Goal: Task Accomplishment & Management: Manage account settings

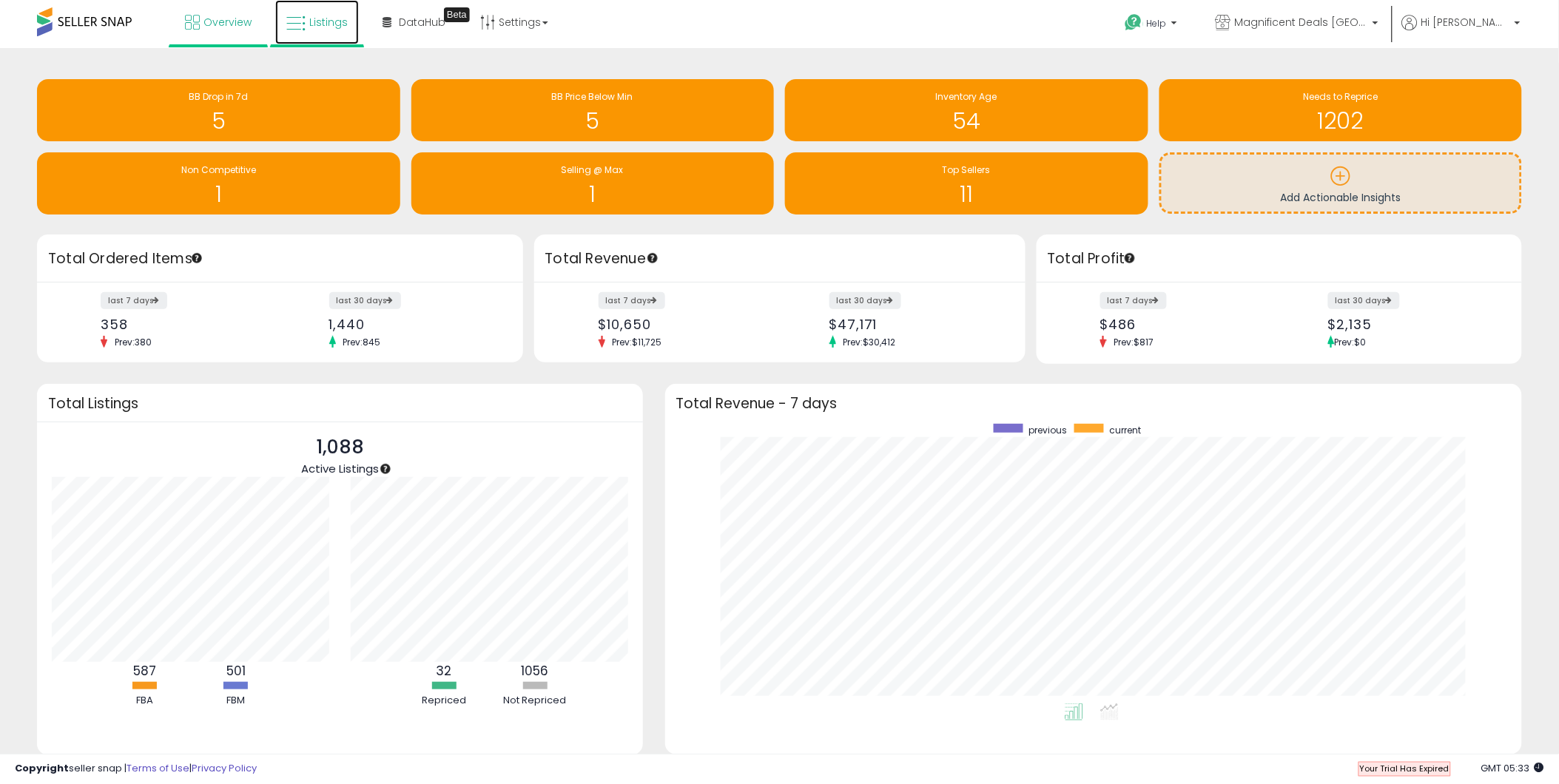
click at [335, 28] on link "Listings" at bounding box center [317, 22] width 84 height 44
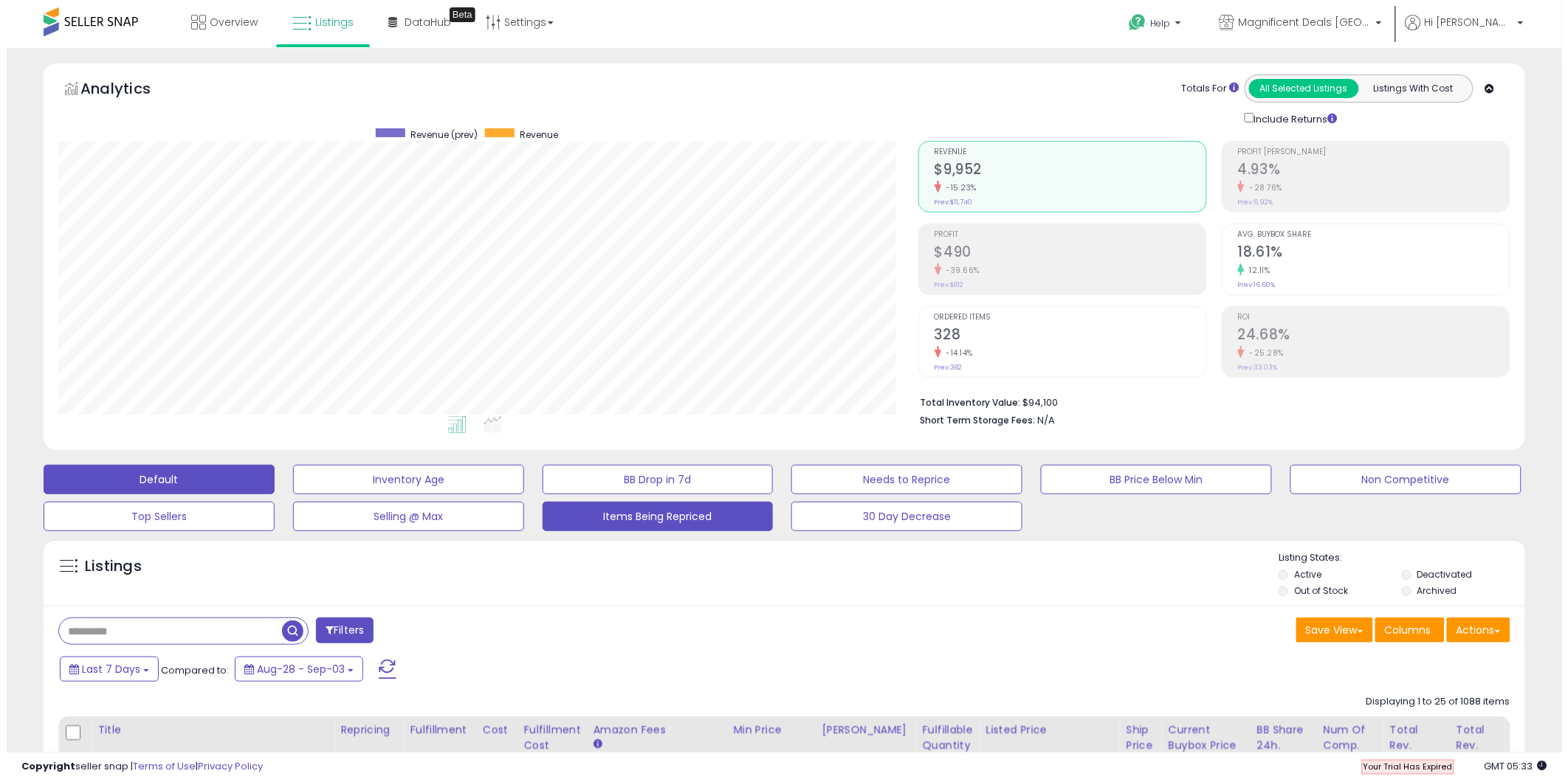
scroll to position [302, 860]
click at [654, 528] on button "Items Being Repriced" at bounding box center [652, 516] width 231 height 29
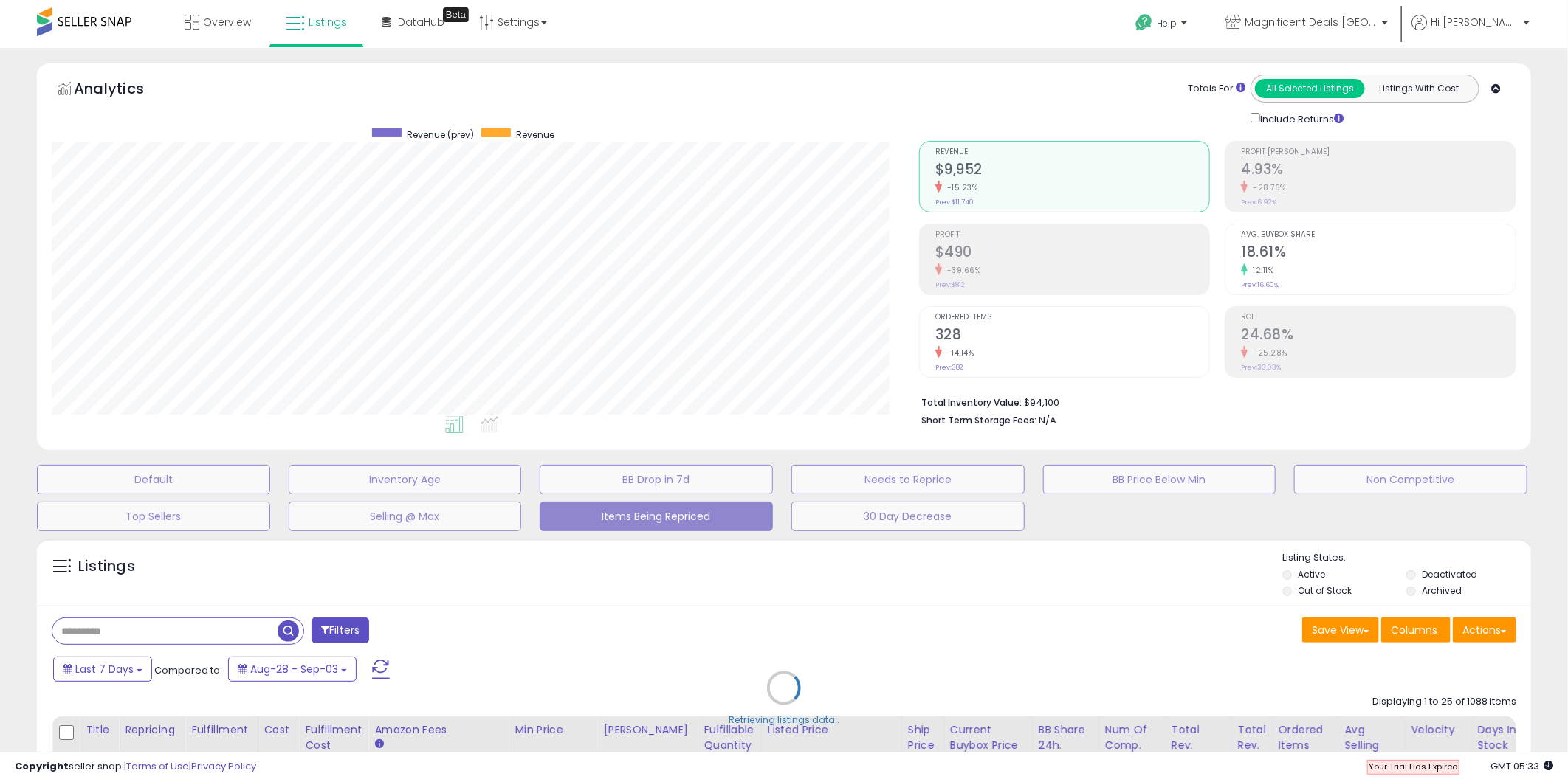
scroll to position [302, 867]
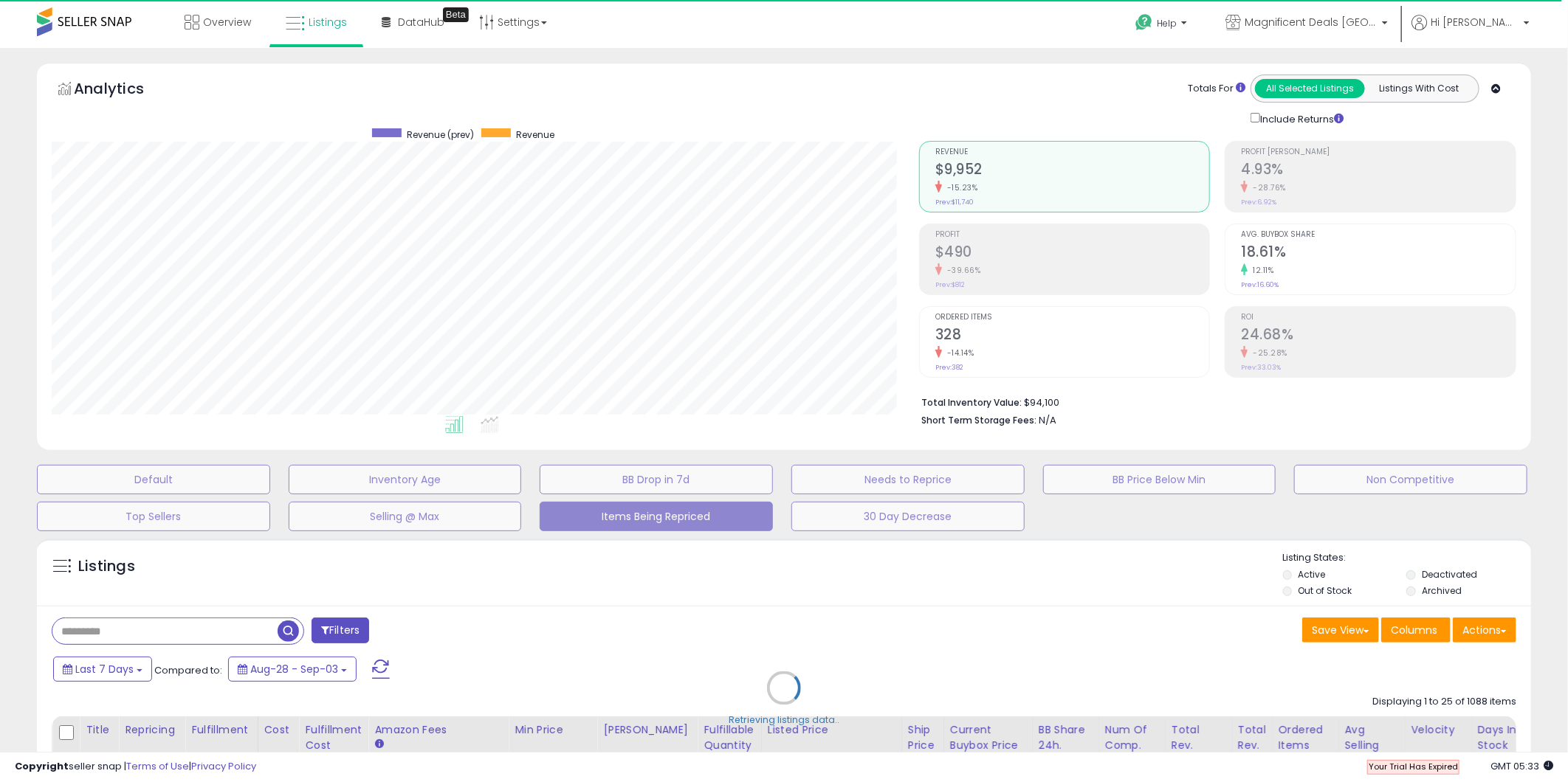
select select "**"
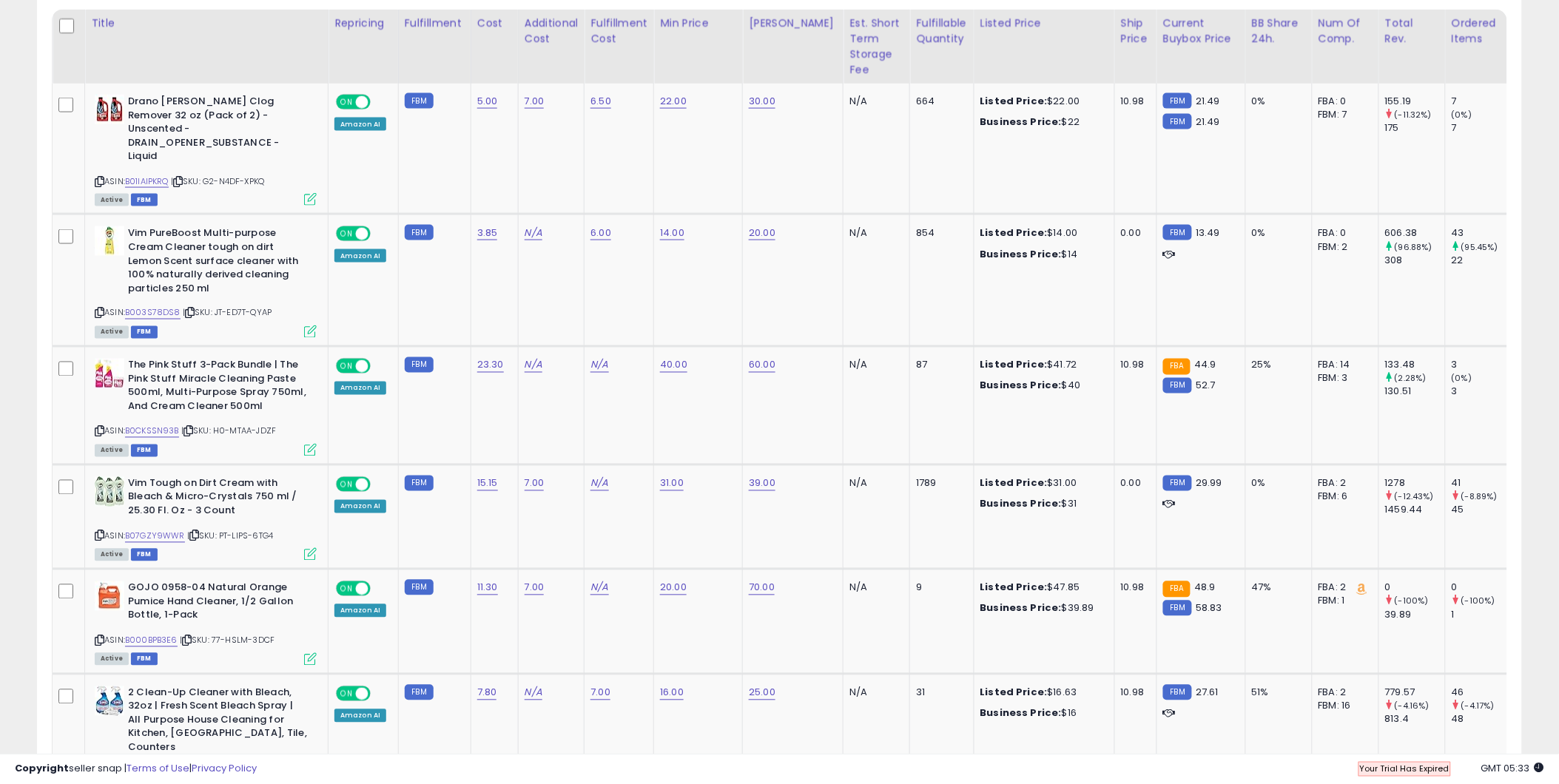
scroll to position [710, 0]
click at [181, 176] on icon at bounding box center [178, 180] width 10 height 8
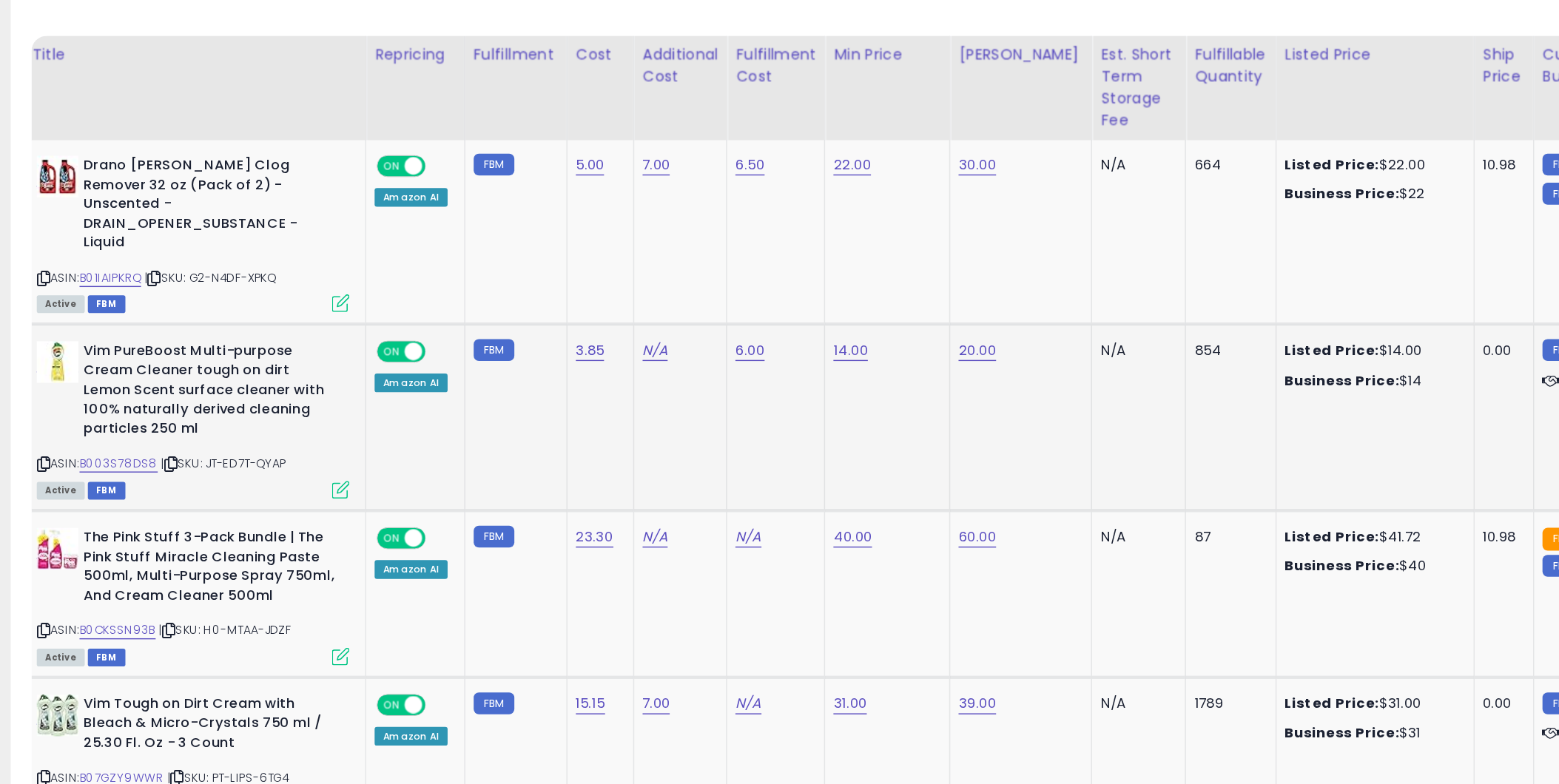
scroll to position [0, 0]
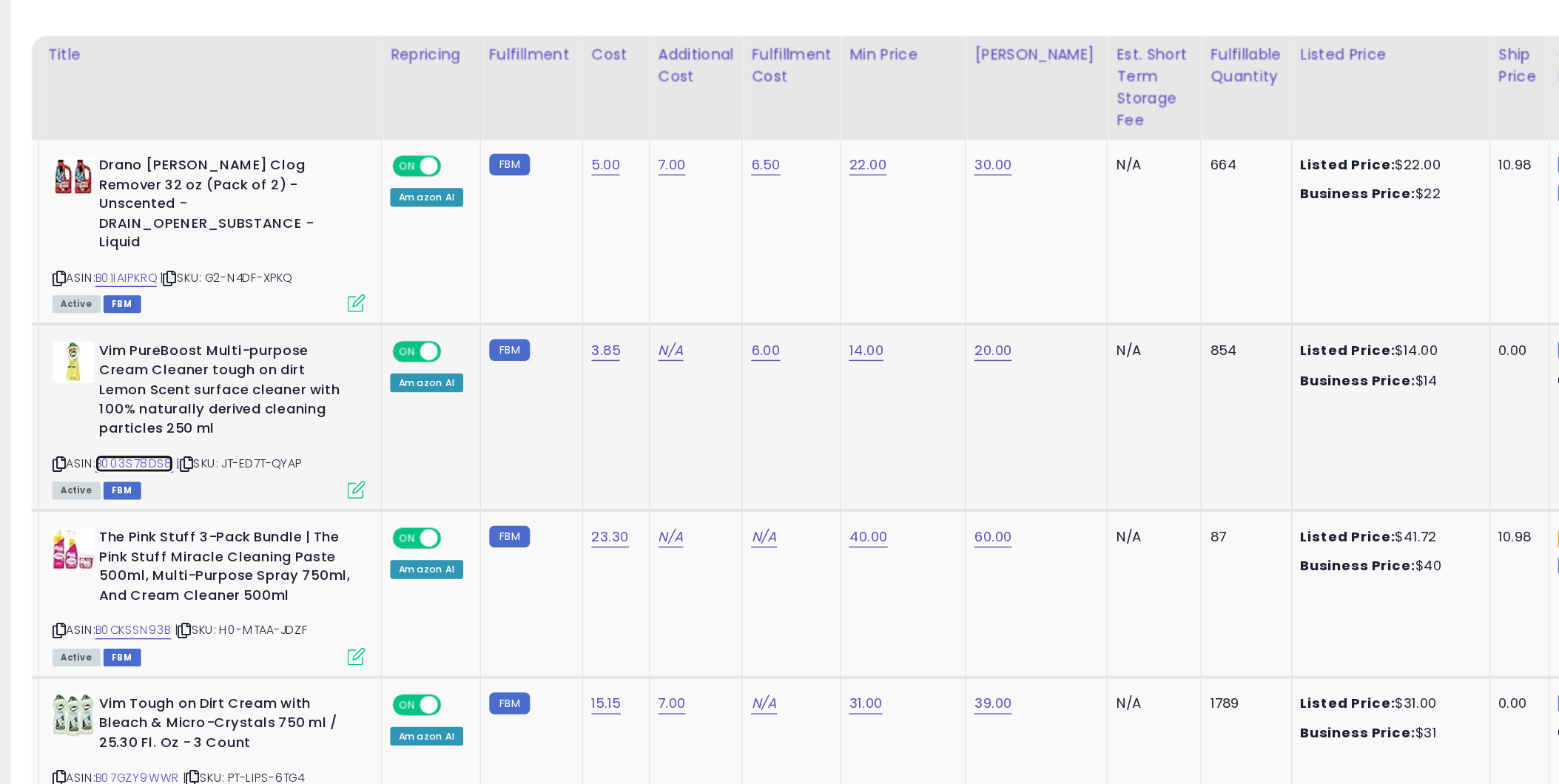
click at [135, 424] on link "B003S78DS8" at bounding box center [125, 430] width 56 height 13
click at [584, 283] on td "6.50" at bounding box center [591, 266] width 69 height 131
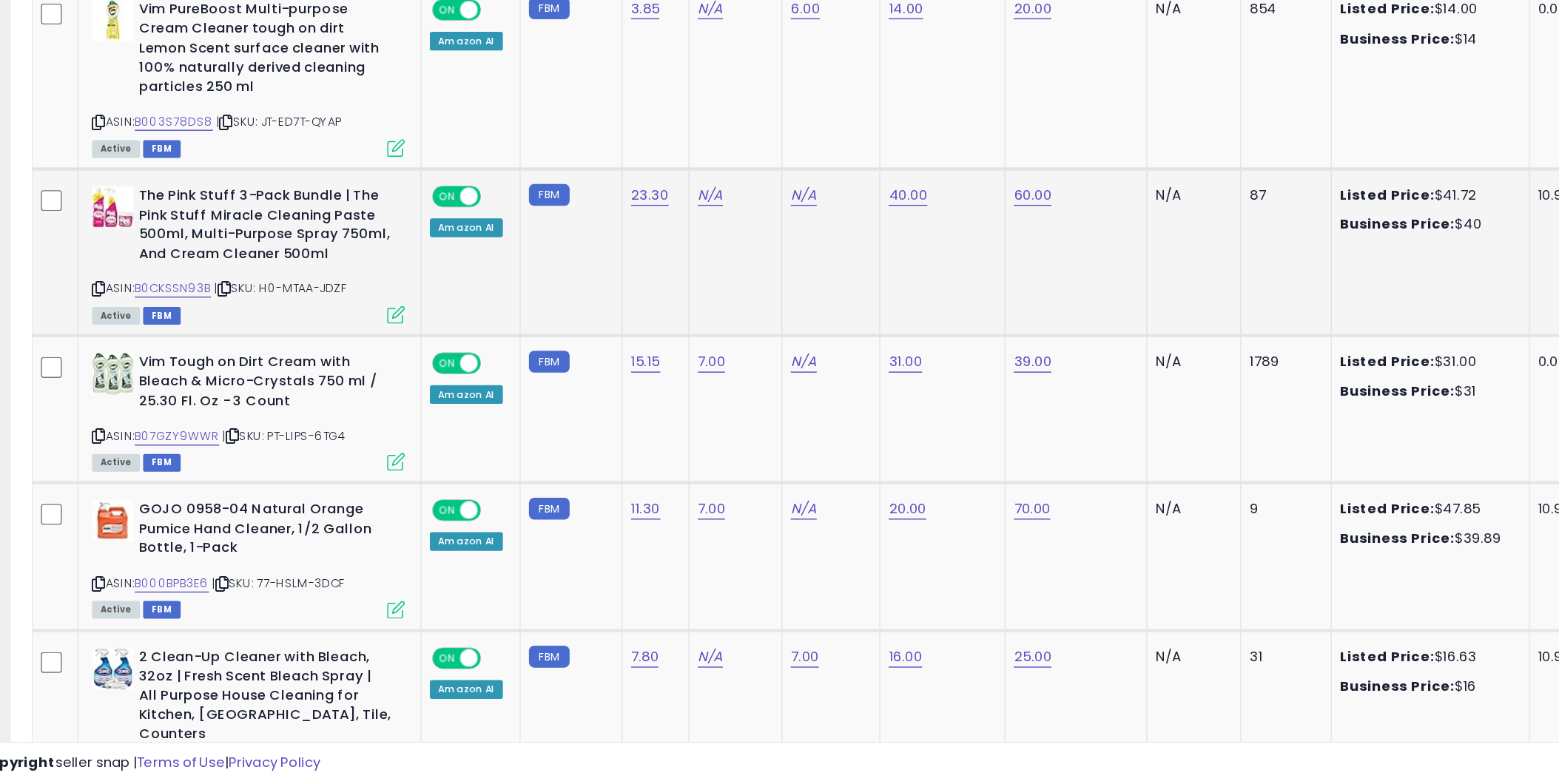
scroll to position [709, 0]
click at [192, 427] on icon at bounding box center [188, 431] width 10 height 8
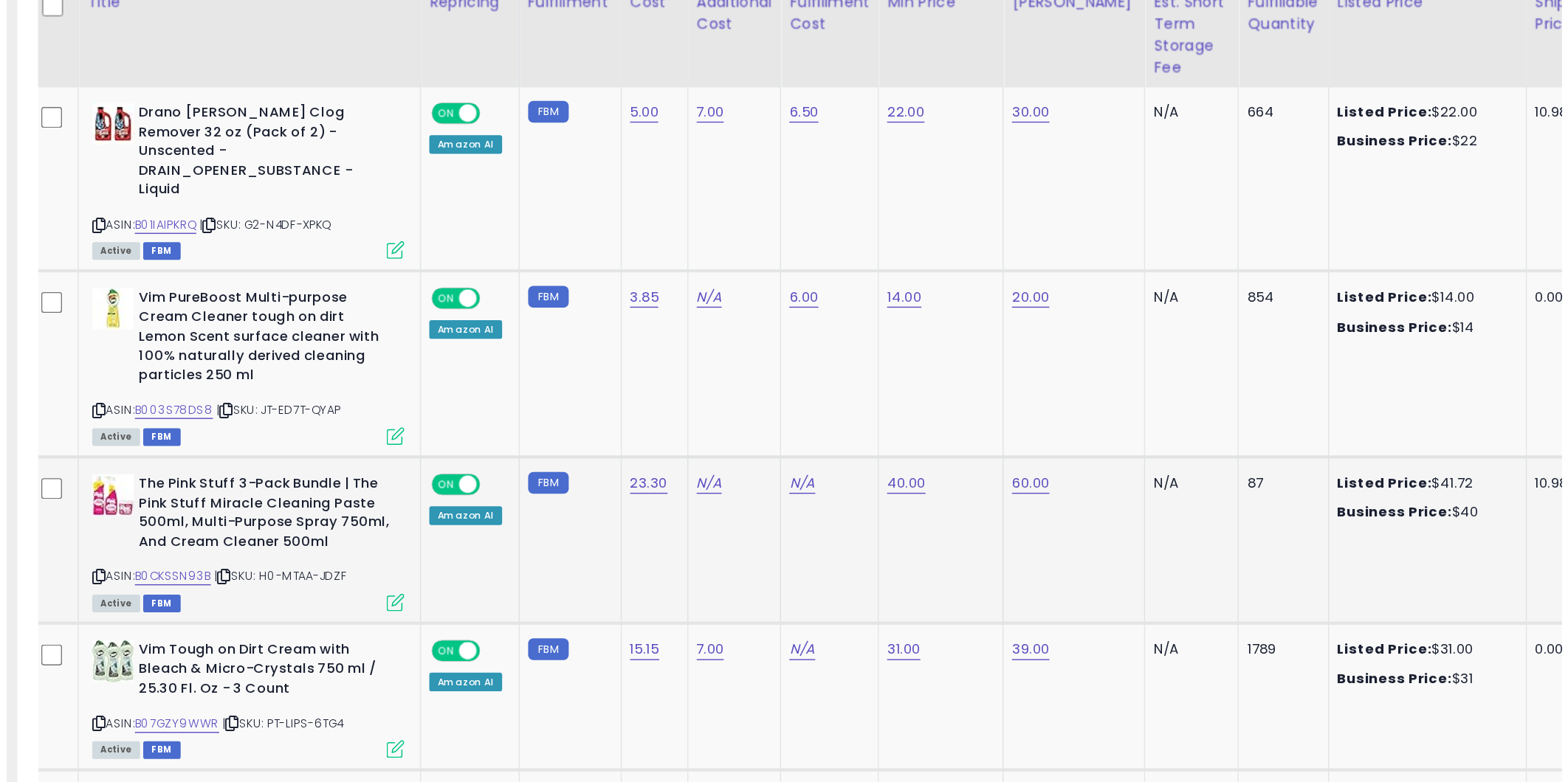
scroll to position [0, 0]
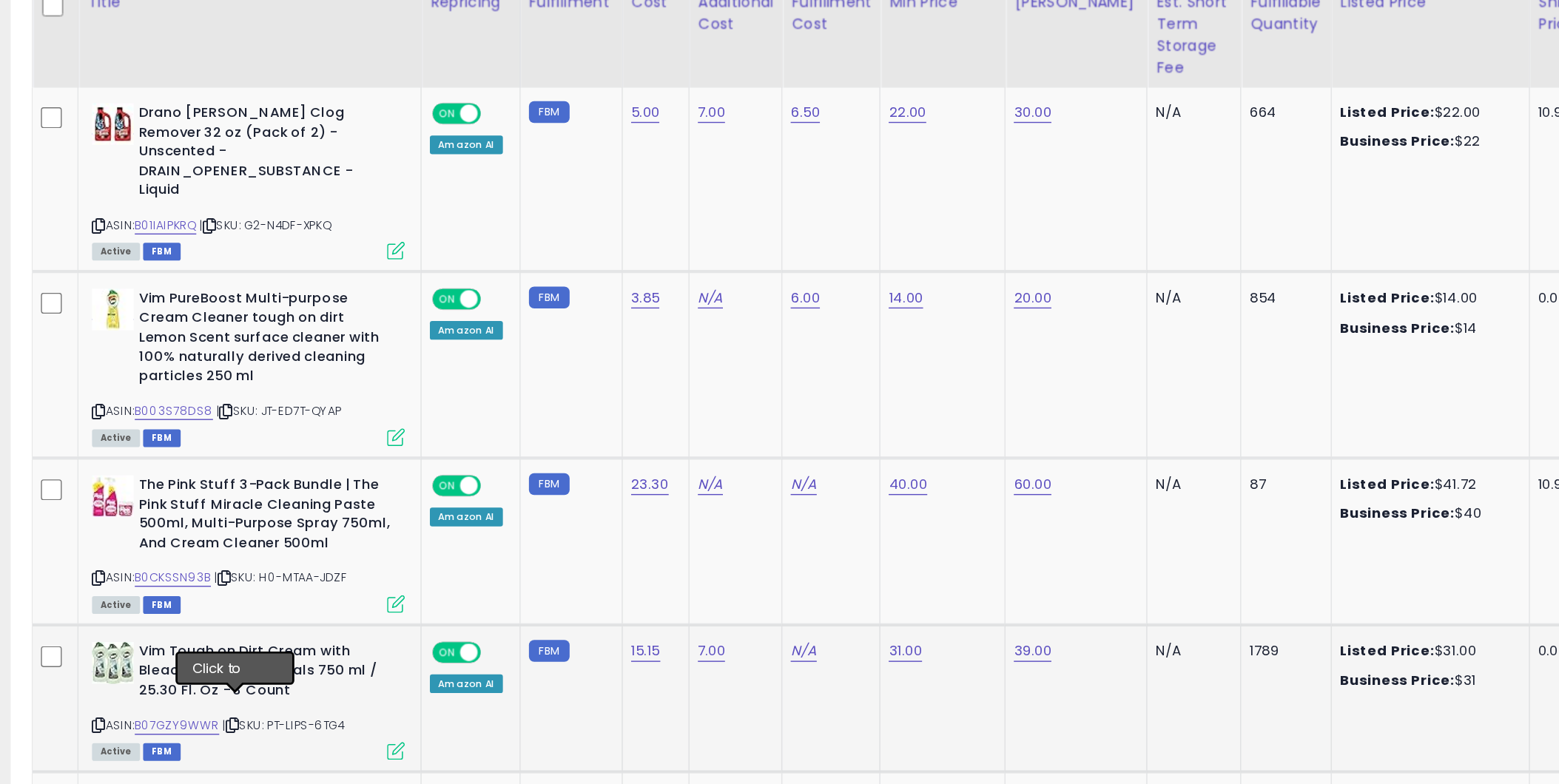
click at [196, 624] on icon at bounding box center [194, 628] width 10 height 8
click at [196, 624] on icon at bounding box center [194, 628] width 10 height 8
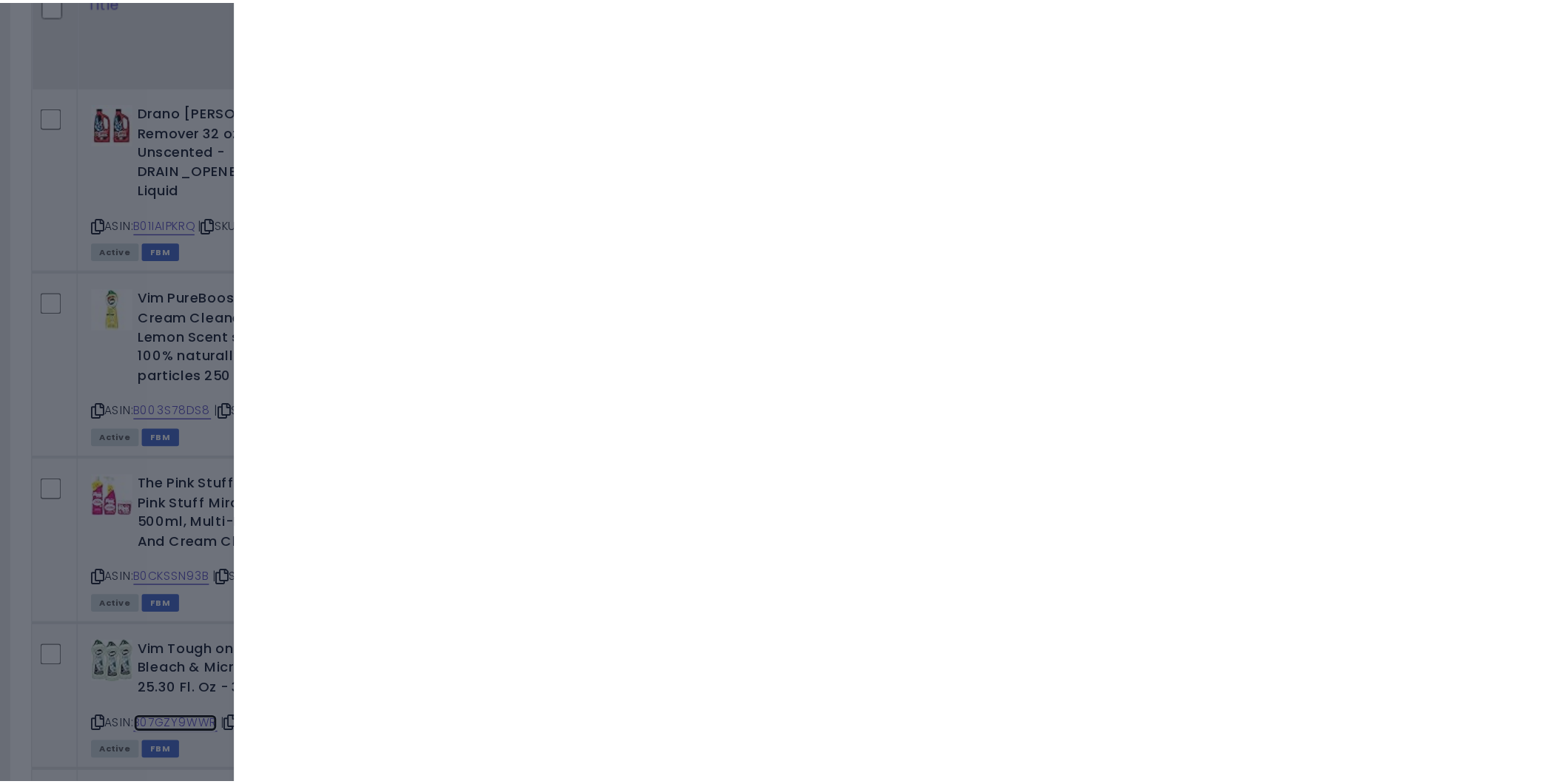
scroll to position [617, 0]
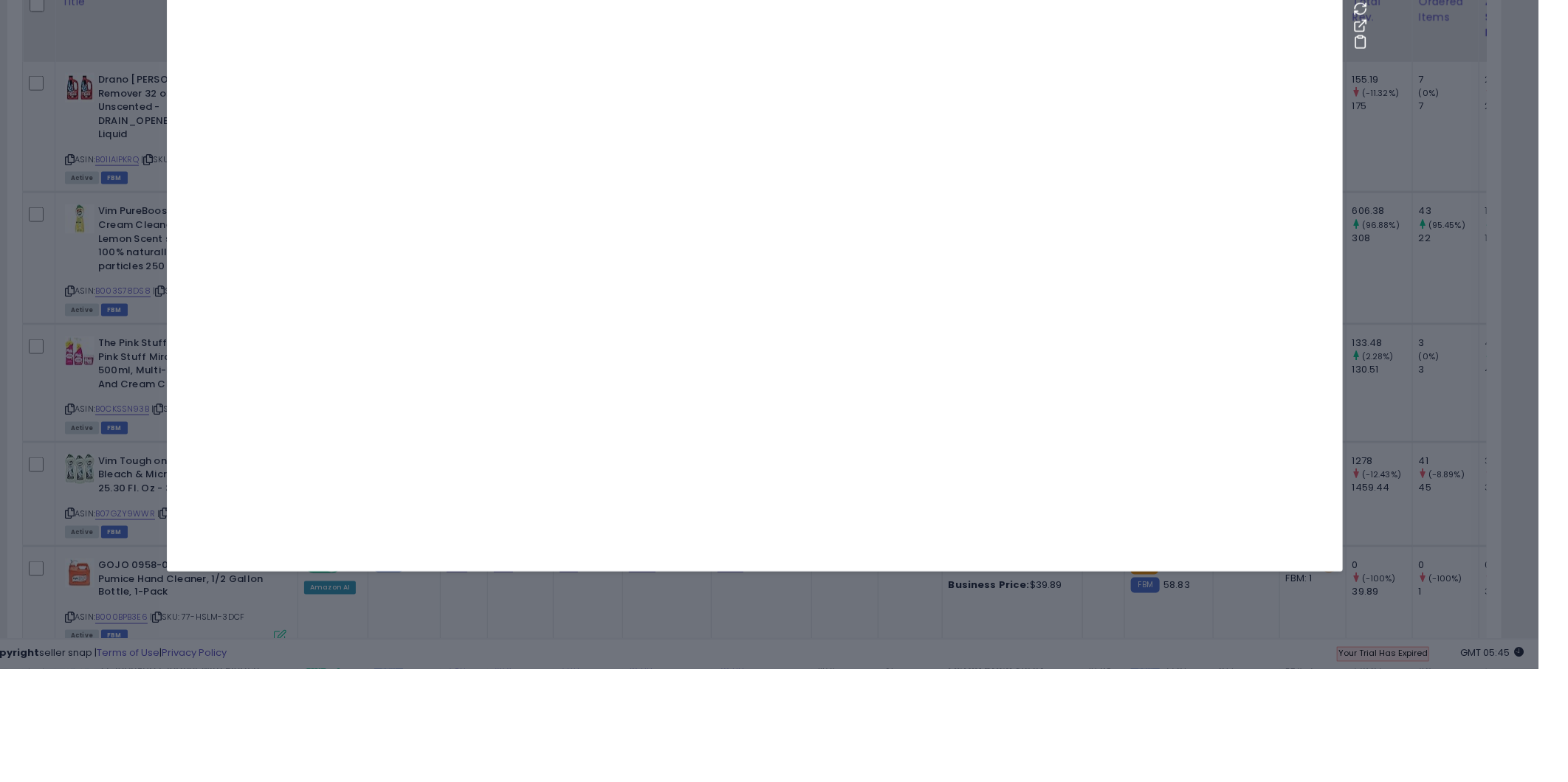
click at [113, 585] on div at bounding box center [784, 391] width 1568 height 782
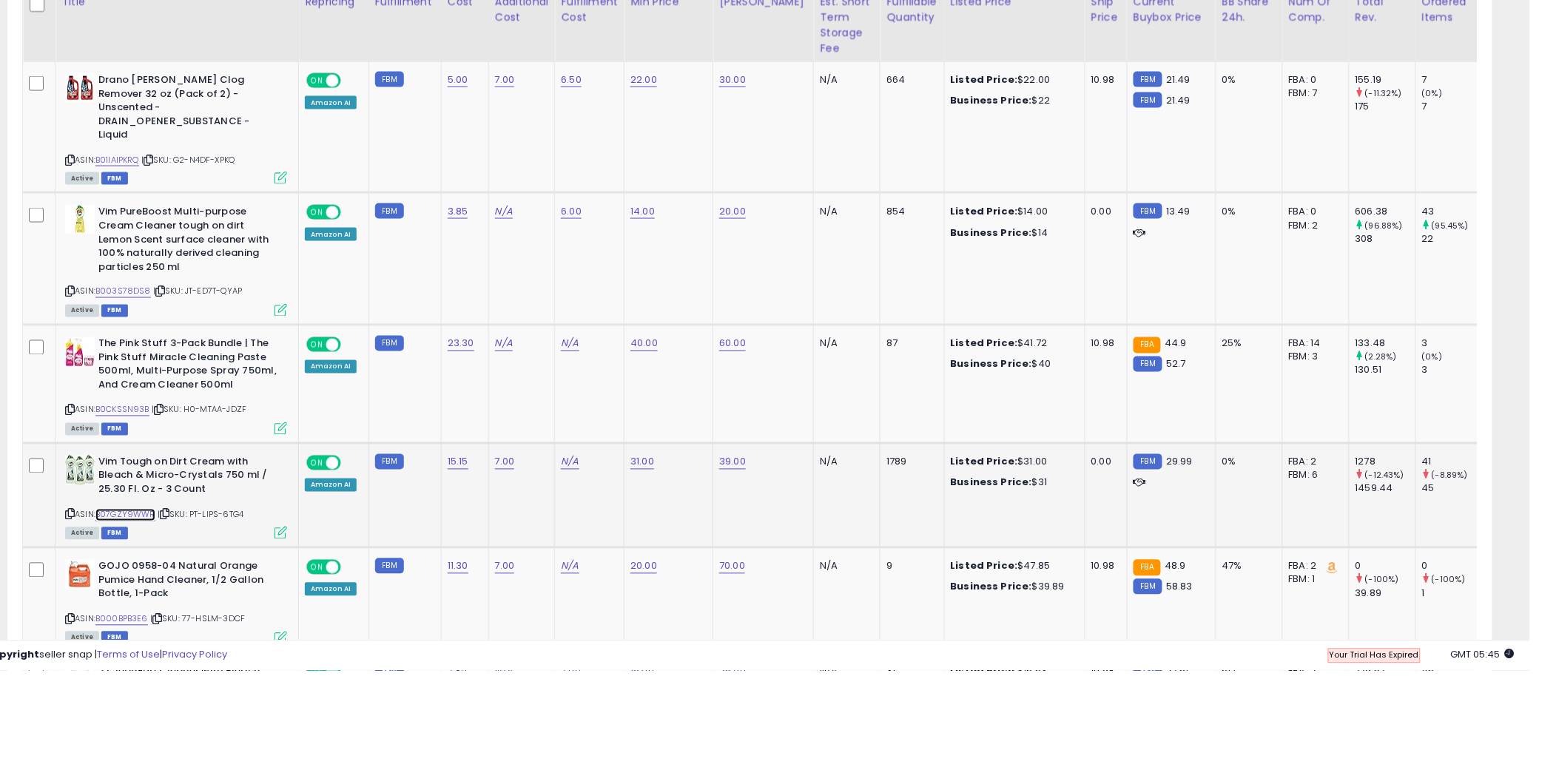
click at [152, 622] on link "B07GZY9WWR" at bounding box center [155, 628] width 60 height 13
click at [199, 624] on icon at bounding box center [194, 628] width 10 height 8
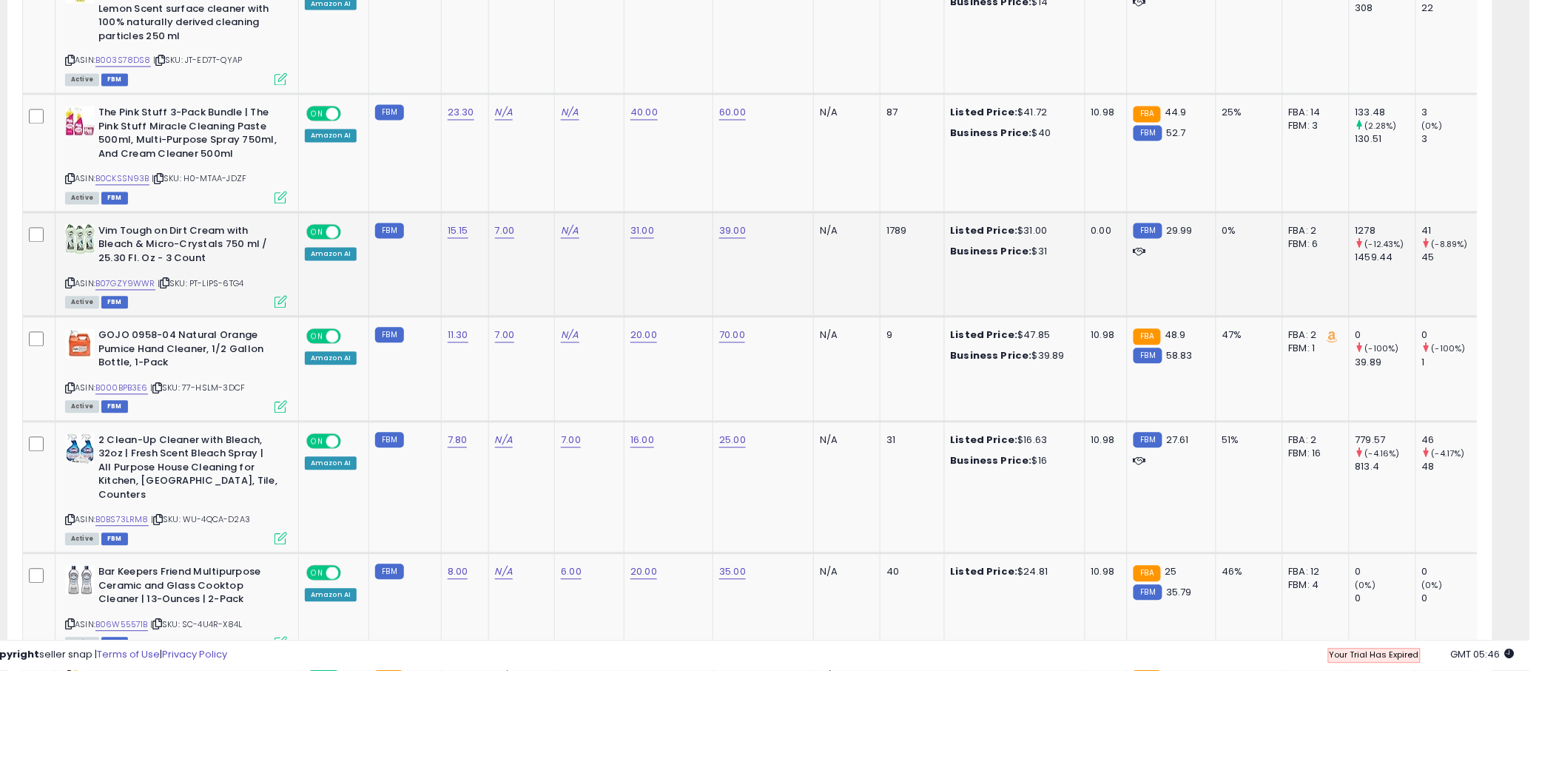
scroll to position [848, 0]
click at [158, 495] on link "B000BPB3E6" at bounding box center [151, 501] width 53 height 13
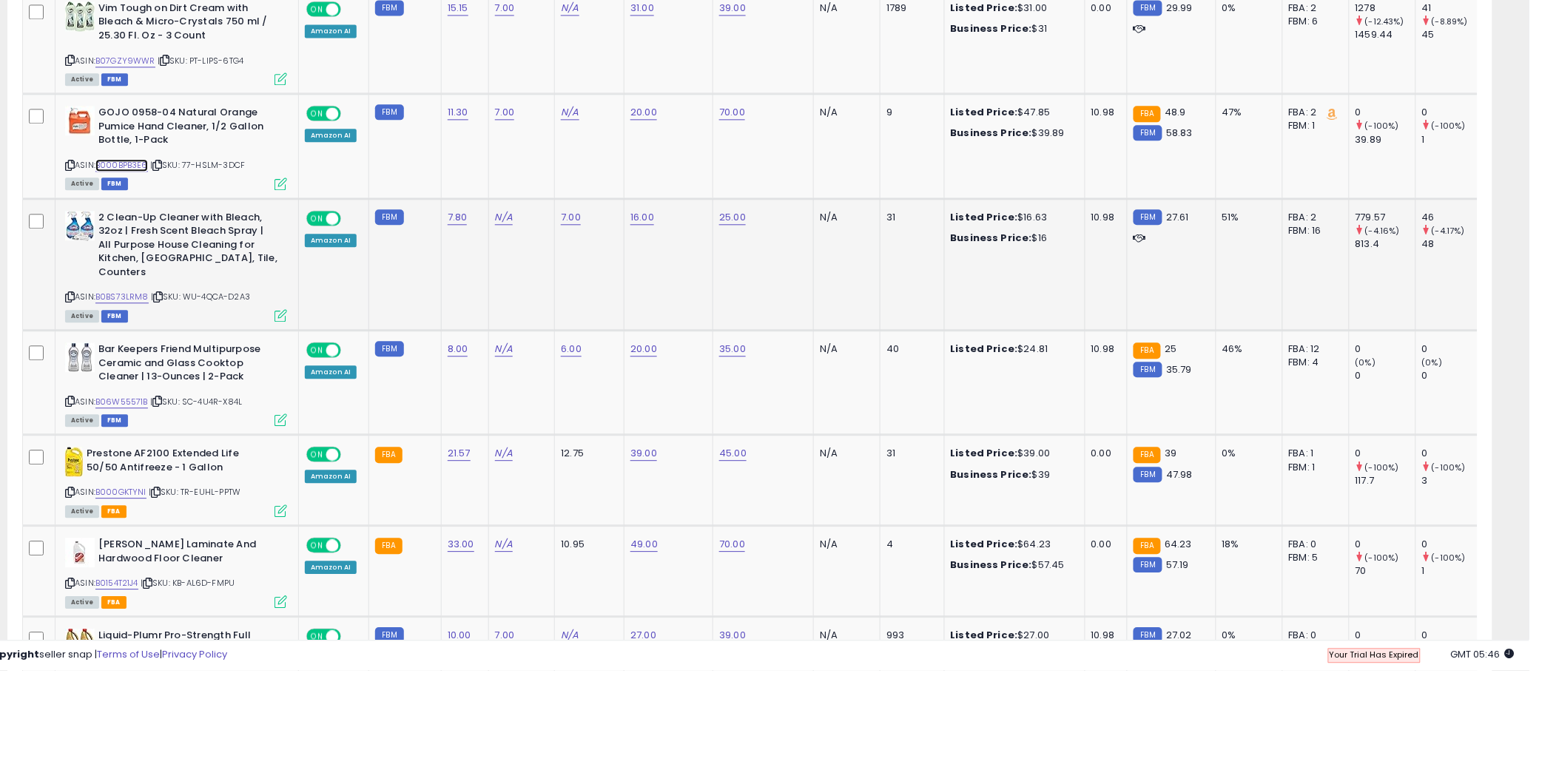
scroll to position [1071, 0]
click at [160, 404] on link "B0BS73LRM8" at bounding box center [151, 410] width 53 height 13
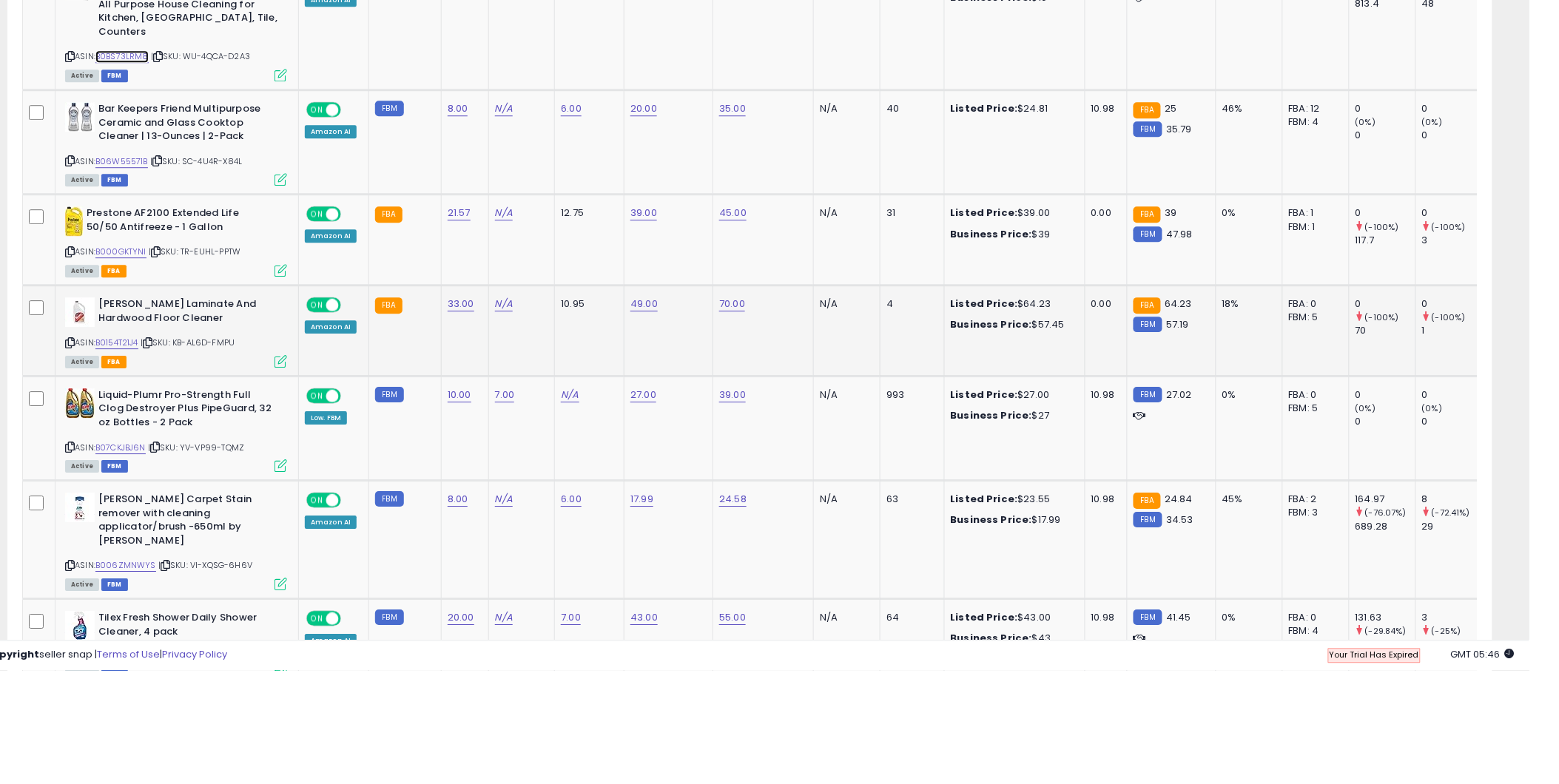
scroll to position [1311, 0]
click at [151, 450] on link "B0154T21J4" at bounding box center [146, 456] width 43 height 13
click at [182, 452] on icon at bounding box center [177, 456] width 10 height 8
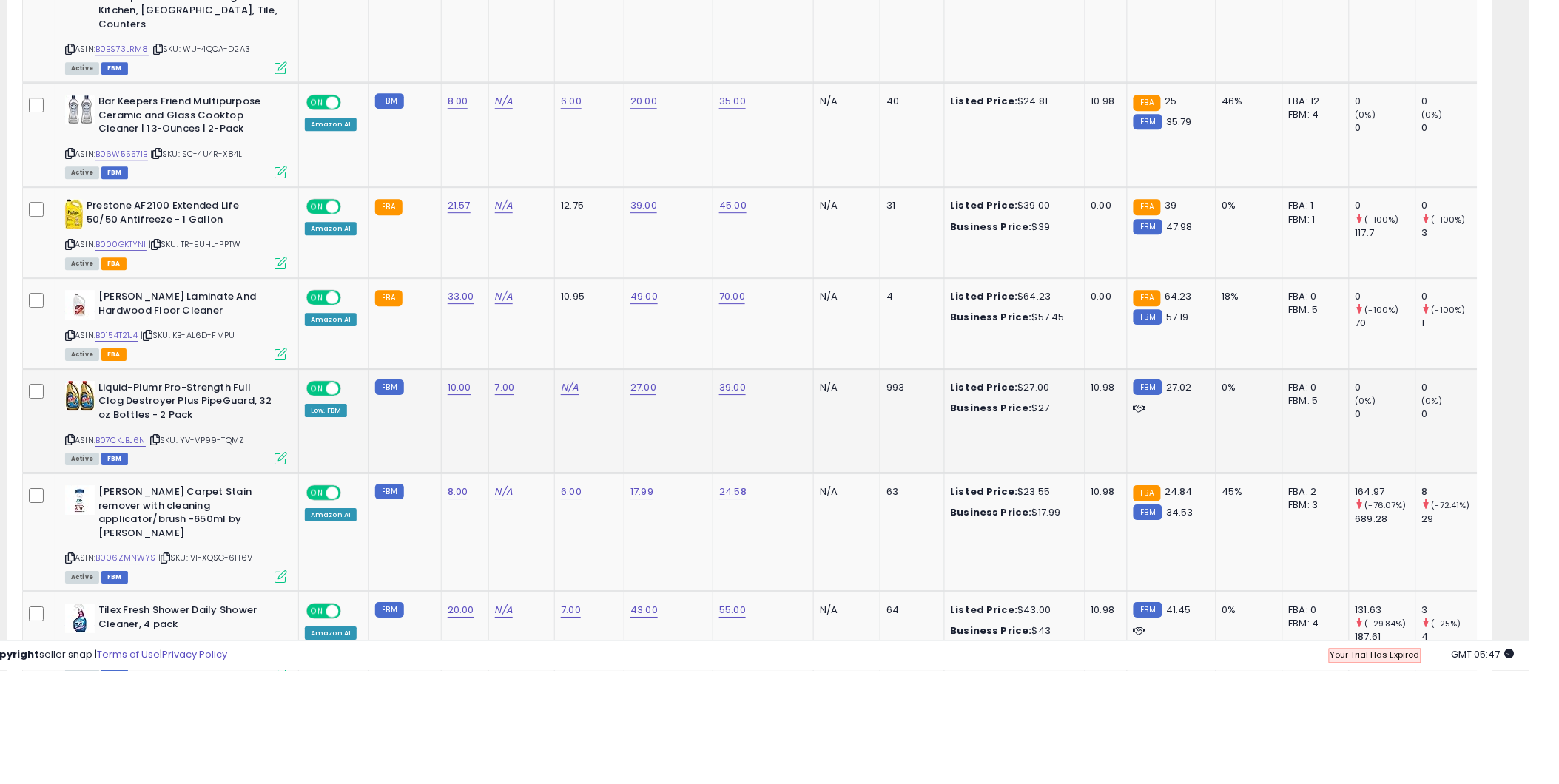
scroll to position [1320, 0]
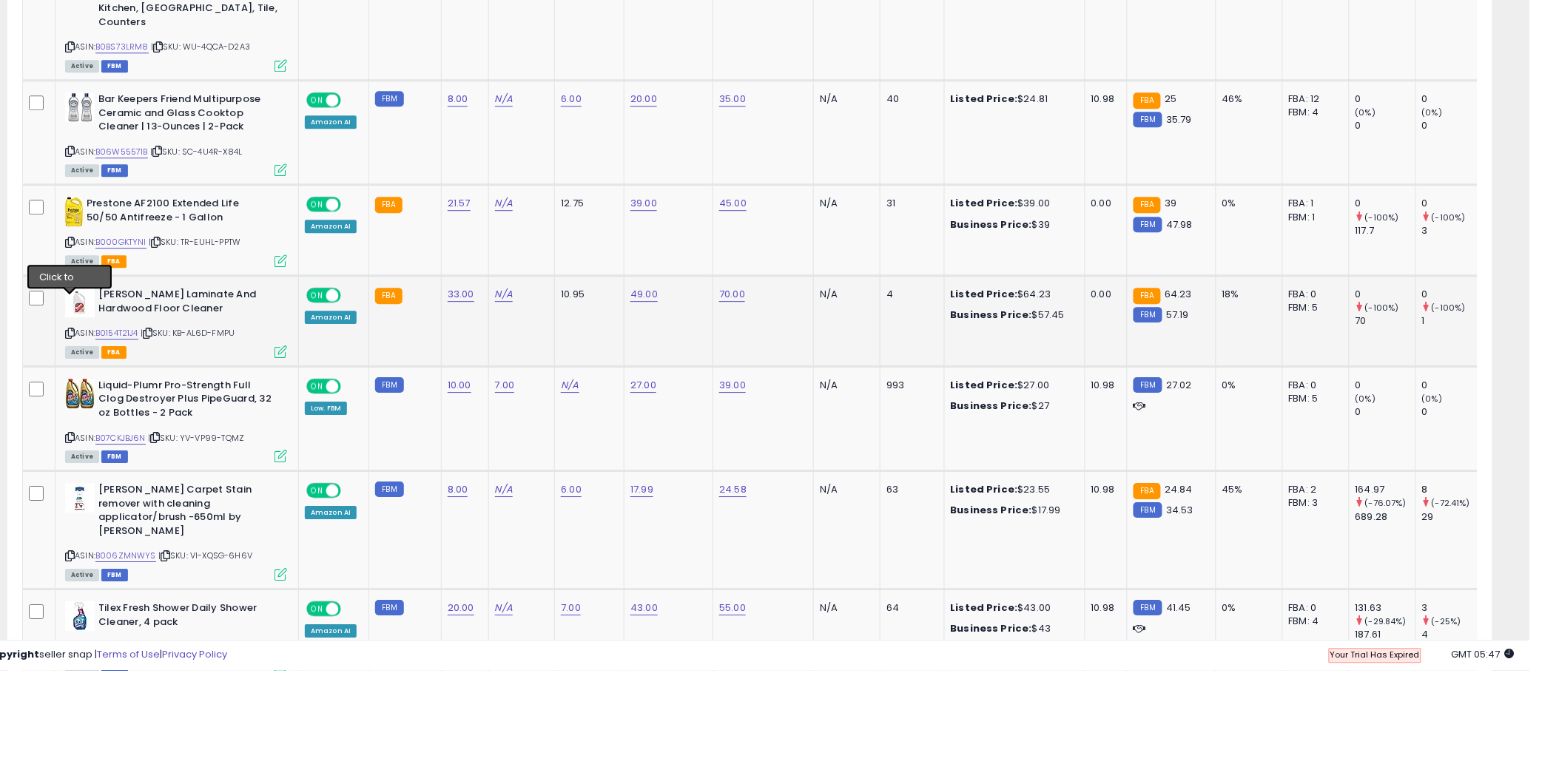
click at [95, 443] on icon at bounding box center [99, 447] width 10 height 8
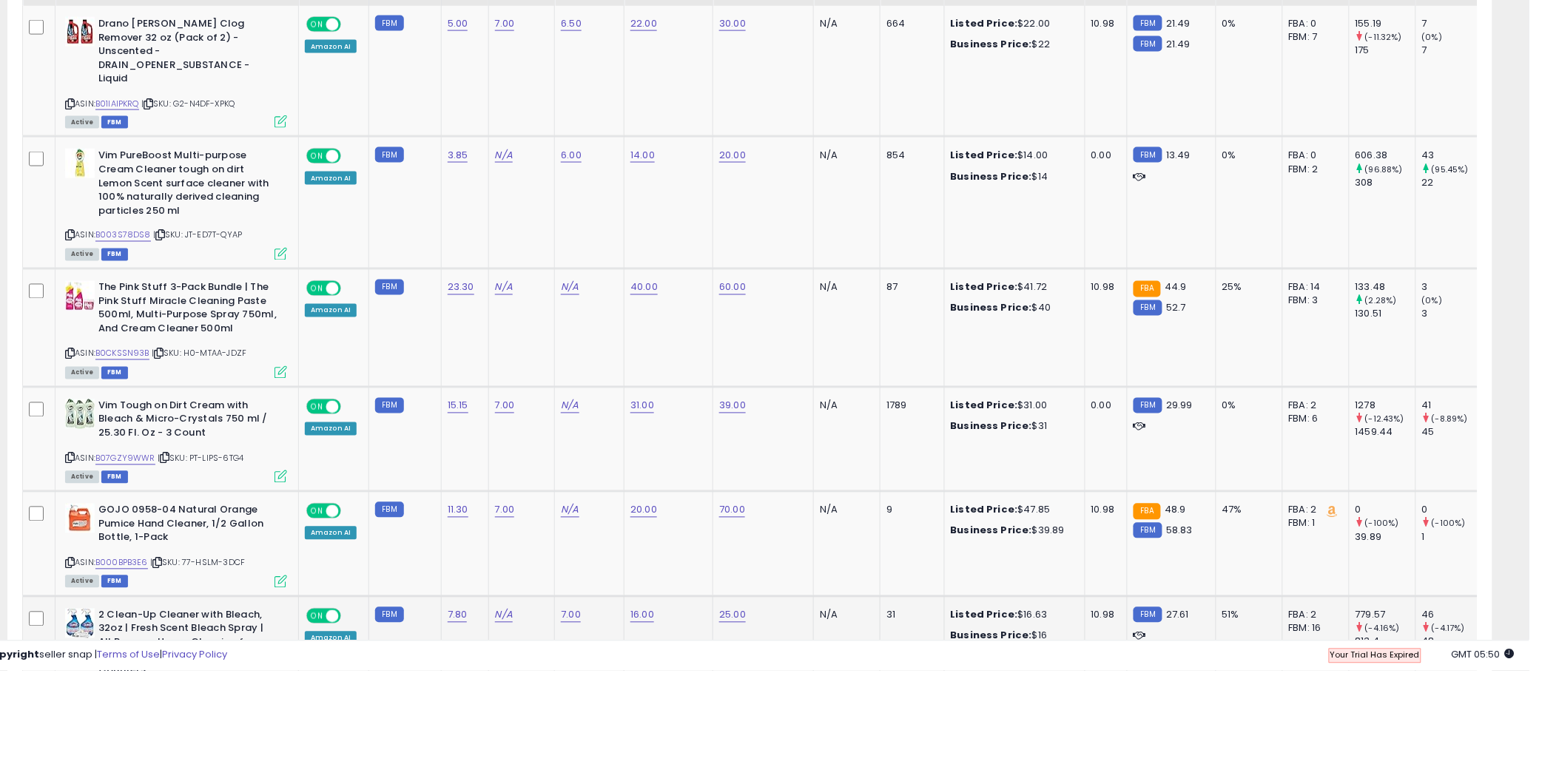
scroll to position [0, 0]
click at [183, 213] on icon at bounding box center [178, 217] width 10 height 8
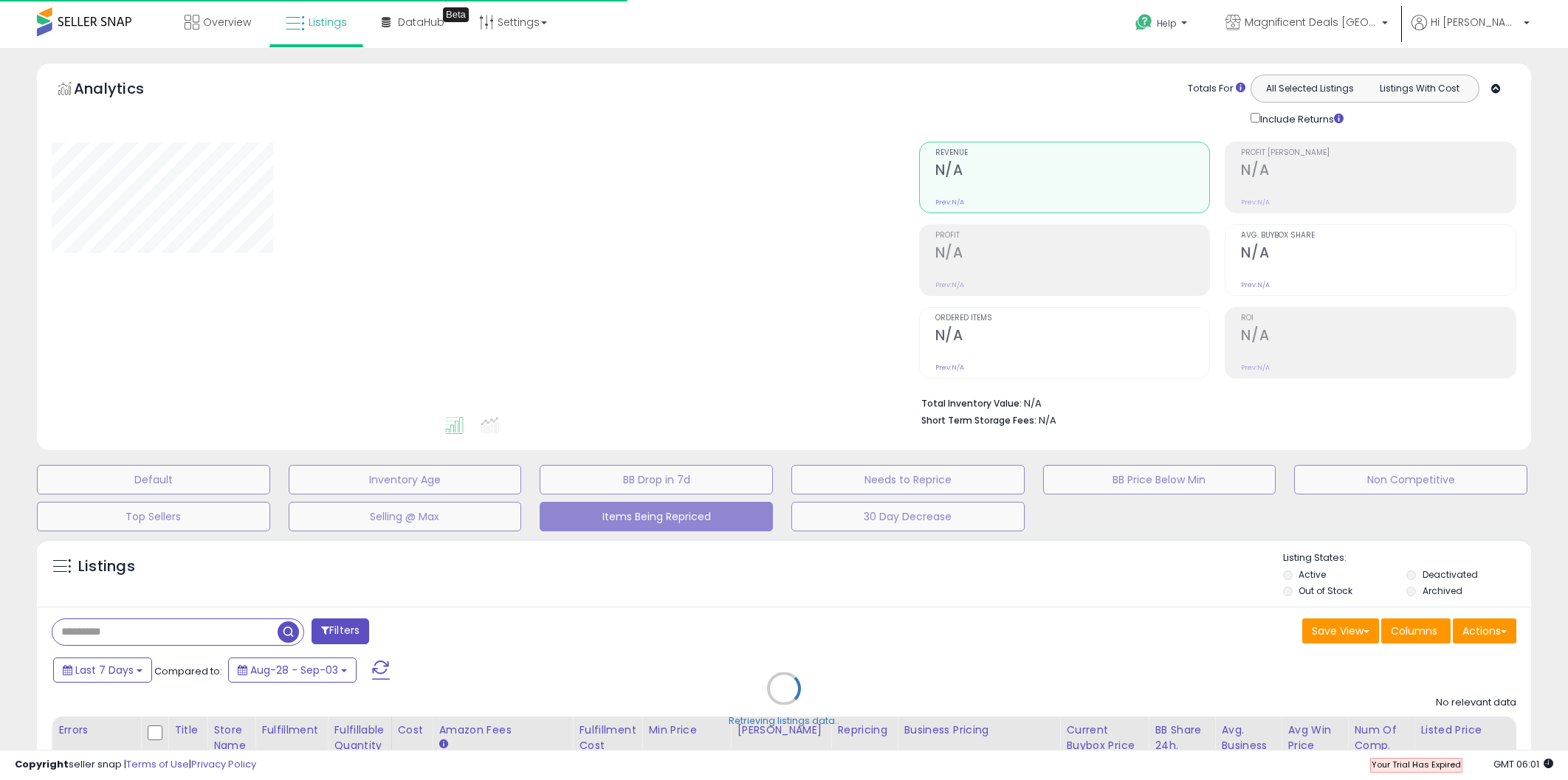
select select "**"
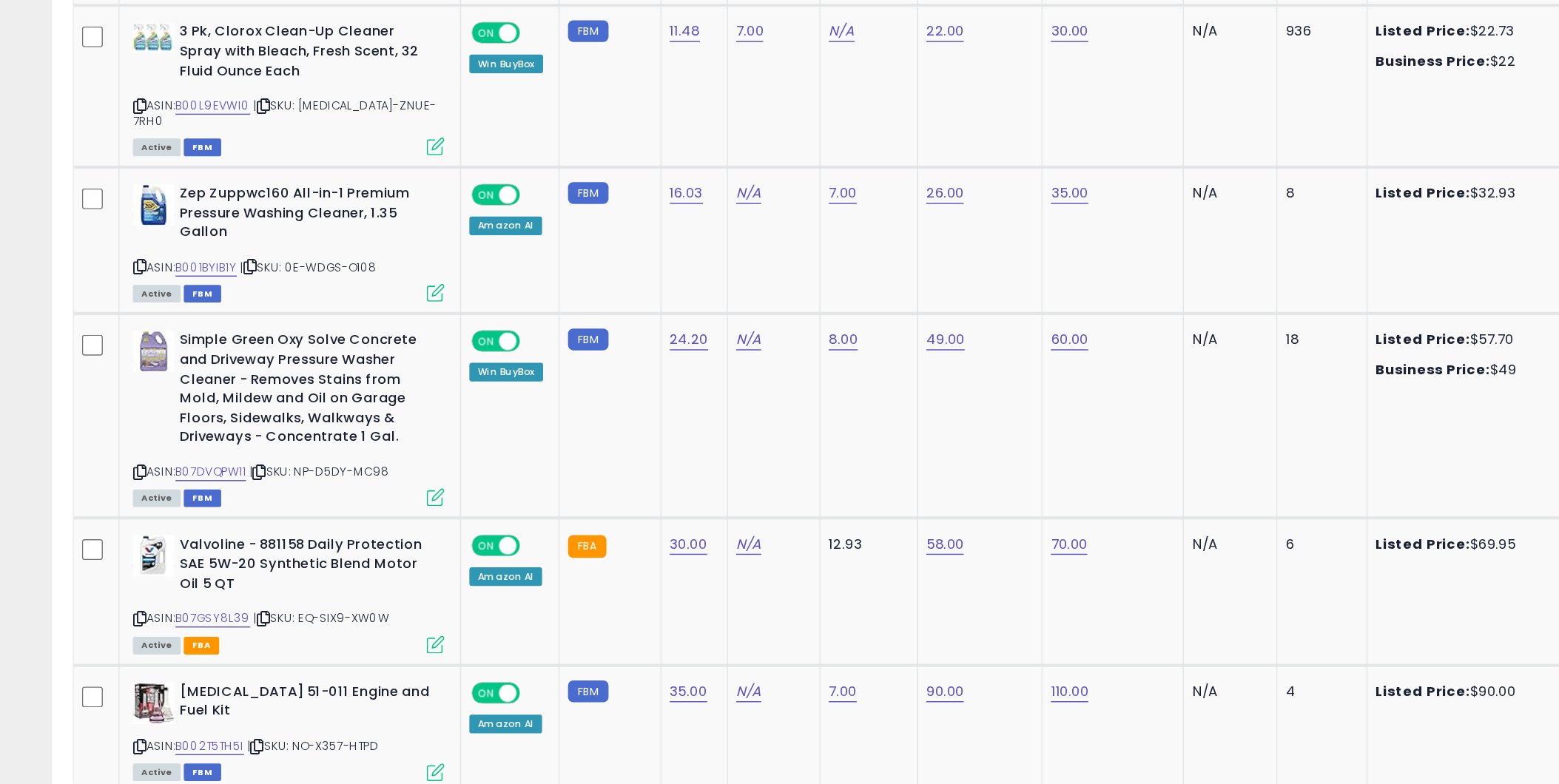
scroll to position [3299, 0]
click at [157, 491] on link "B07DVQPW11" at bounding box center [150, 497] width 50 height 13
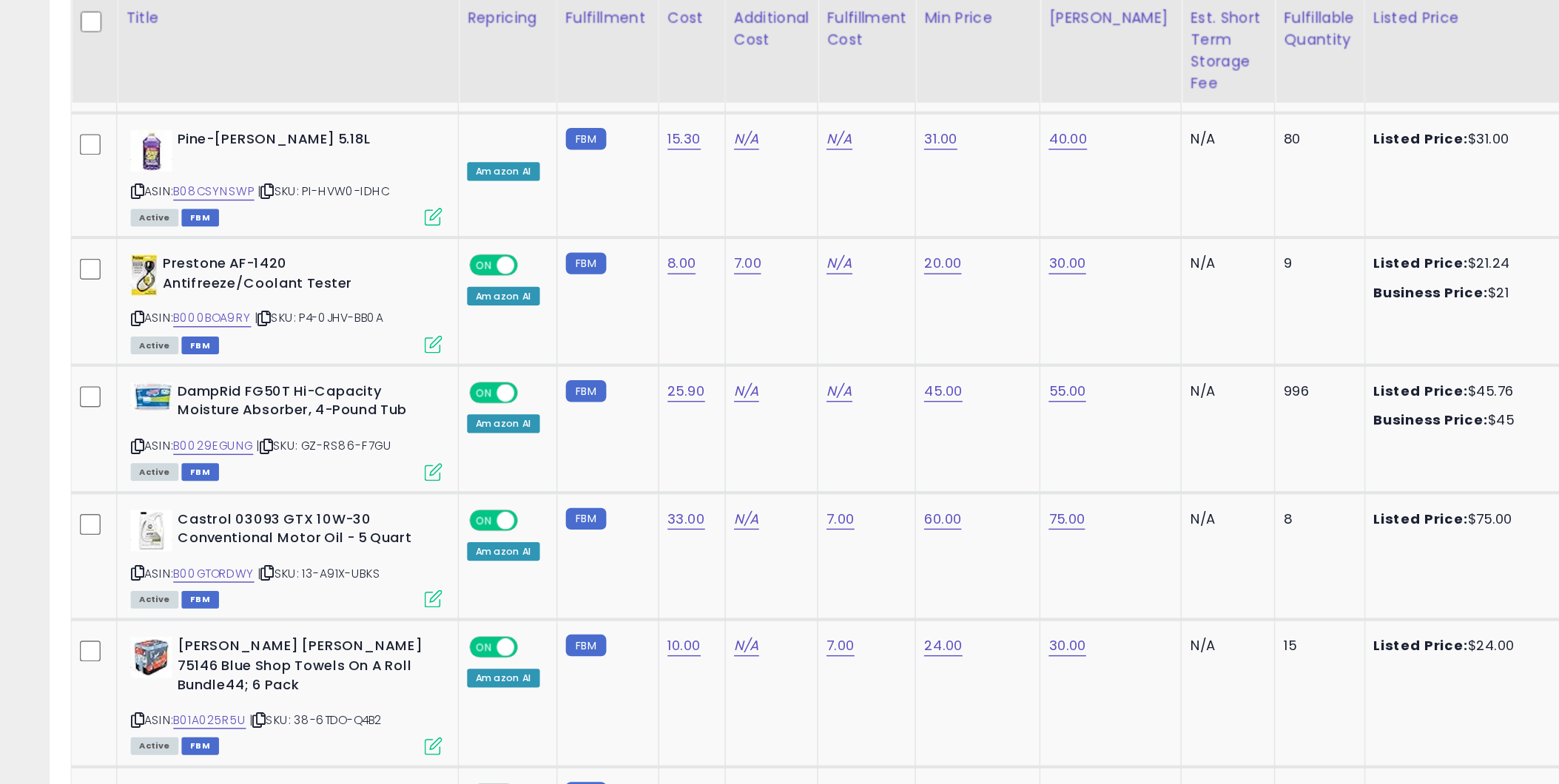
scroll to position [2826, 0]
